Goal: Transaction & Acquisition: Purchase product/service

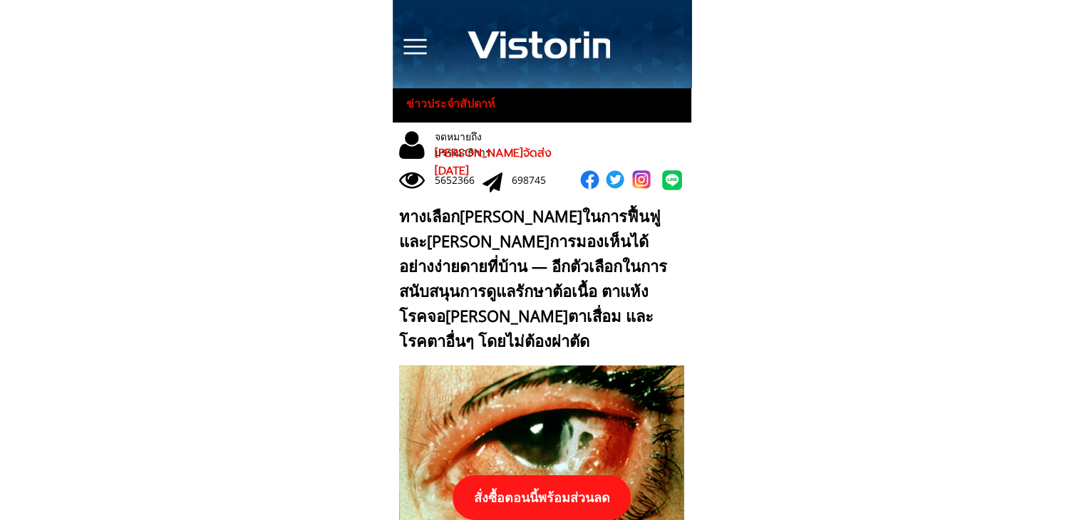
click at [603, 489] on p "สั่งซื้อตอนนี้พร้อมส่วนลด" at bounding box center [541, 497] width 178 height 45
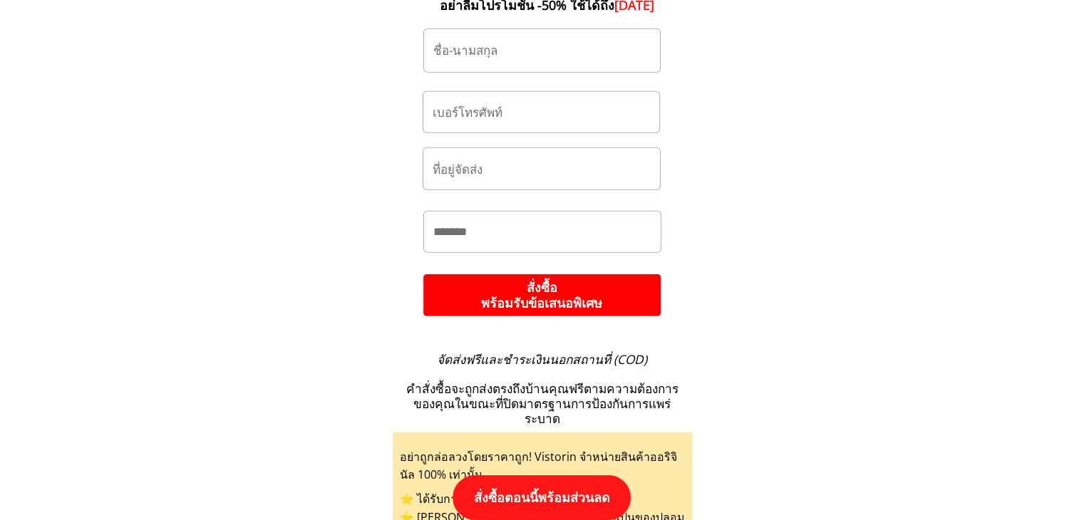
scroll to position [15010, 0]
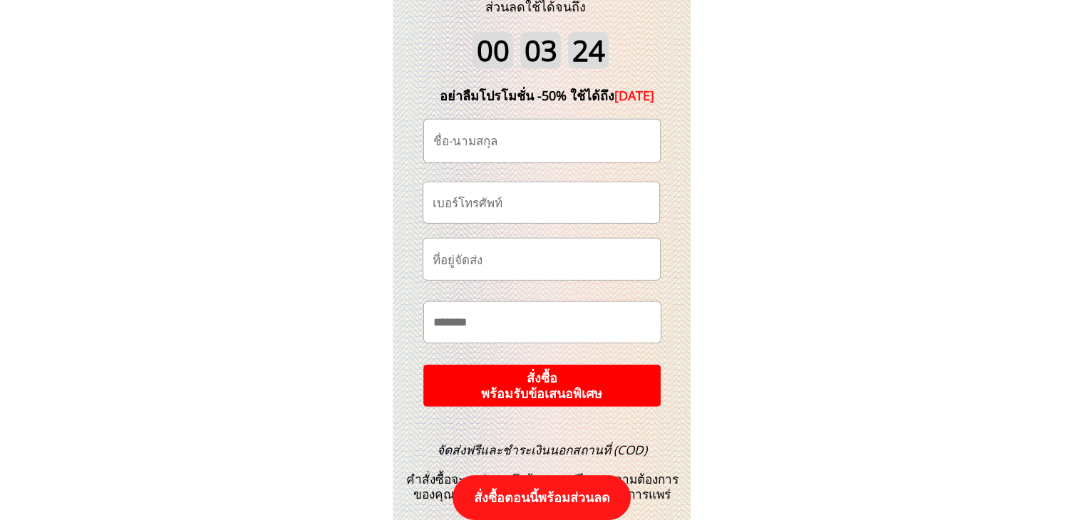
click at [584, 133] on input "text" at bounding box center [542, 141] width 224 height 43
paste input "ตุก บัณฑิตย์"
type input "ตุก บัณฑิตย์"
click at [544, 197] on input "tel" at bounding box center [541, 202] width 224 height 41
paste input "064-496-5295"
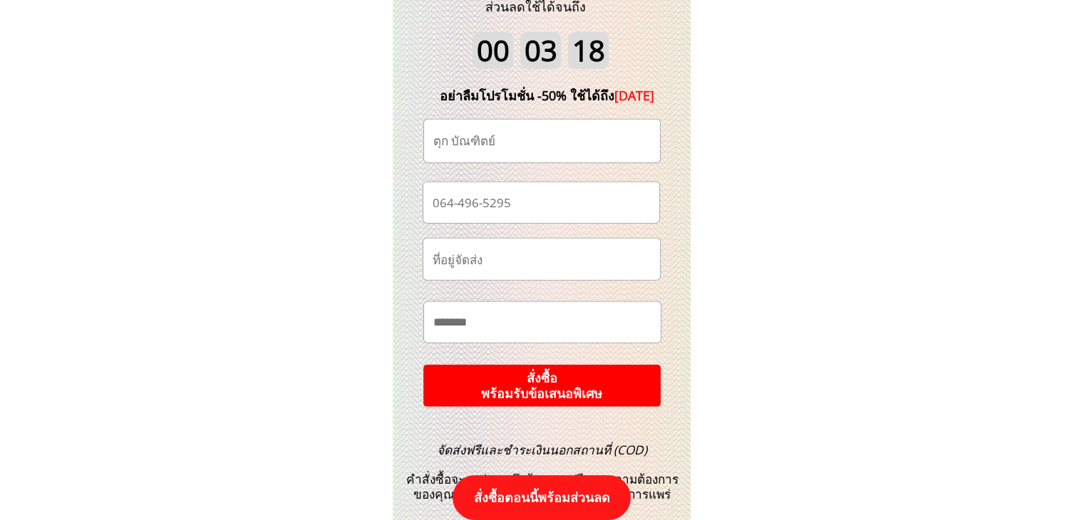
click at [482, 199] on input "064-496-5295" at bounding box center [541, 202] width 224 height 41
click at [459, 203] on input "064-4965295" at bounding box center [541, 202] width 224 height 41
type input "0644965295"
click at [603, 385] on p "สั่งซื้อ พร้อมรับข้อเสนอพิเศษ" at bounding box center [542, 385] width 244 height 43
